Goal: Find specific page/section: Find specific page/section

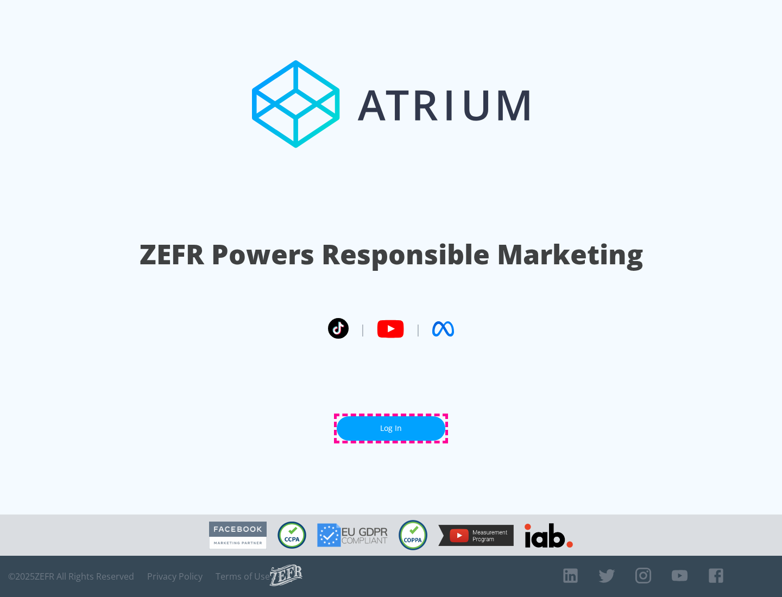
click at [391, 428] on link "Log In" at bounding box center [391, 428] width 109 height 24
